Goal: Task Accomplishment & Management: Use online tool/utility

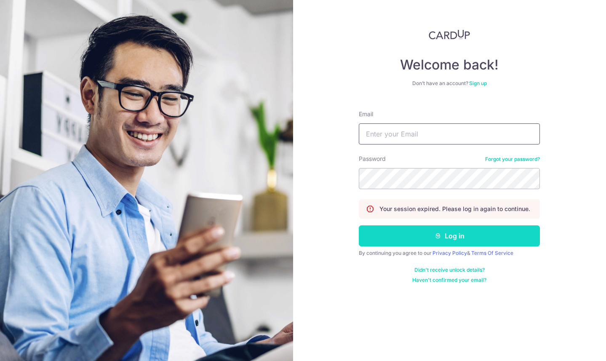
type input "[EMAIL_ADDRESS][DOMAIN_NAME]"
click at [475, 239] on button "Log in" at bounding box center [449, 235] width 181 height 21
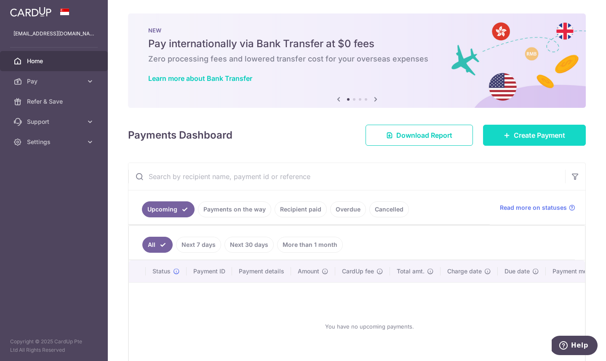
click at [497, 142] on link "Create Payment" at bounding box center [534, 135] width 103 height 21
